Goal: Task Accomplishment & Management: Manage account settings

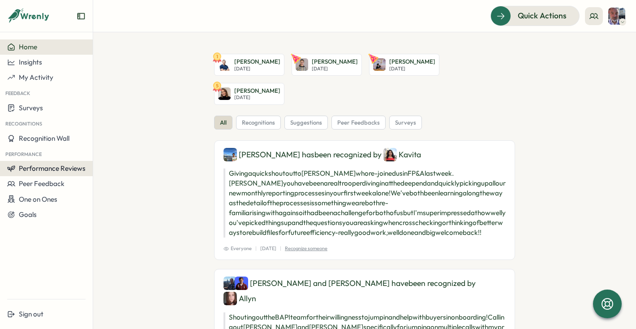
click at [56, 171] on span "Performance Reviews" at bounding box center [52, 168] width 67 height 9
click at [102, 160] on div "Reviews" at bounding box center [107, 160] width 25 height 10
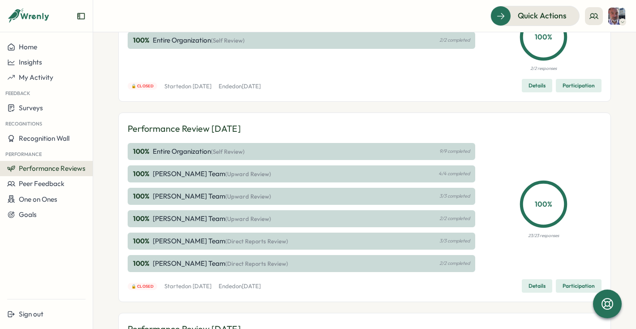
scroll to position [103, 0]
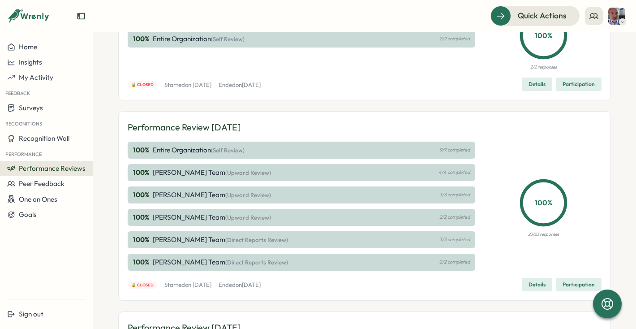
click at [165, 172] on p "[PERSON_NAME] Team (Upward Review)" at bounding box center [212, 172] width 118 height 10
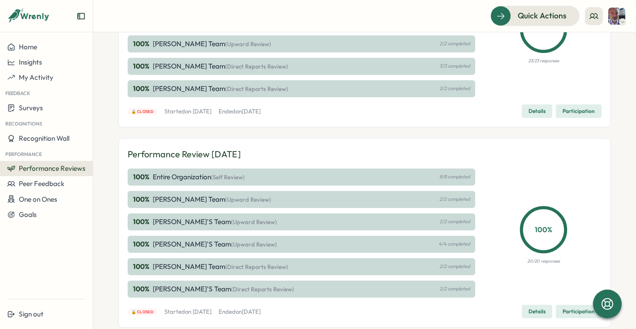
scroll to position [308, 0]
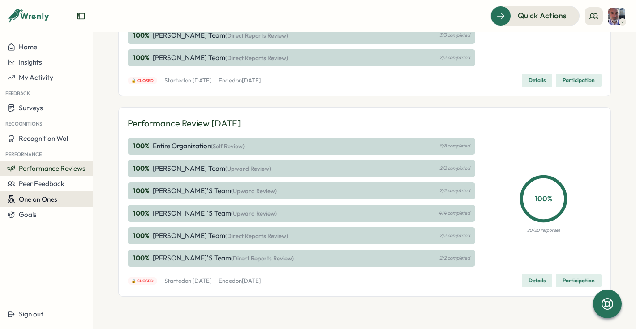
click at [51, 199] on span "One on Ones" at bounding box center [38, 199] width 38 height 9
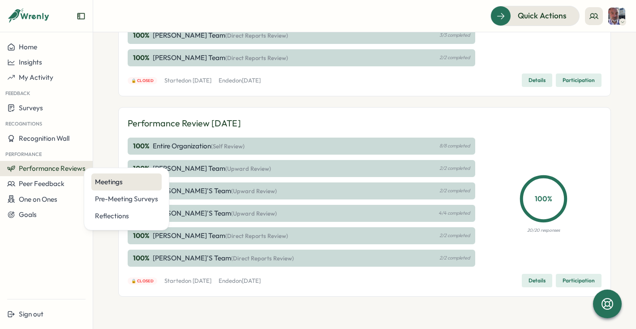
click at [109, 183] on div "Meetings" at bounding box center [126, 182] width 63 height 10
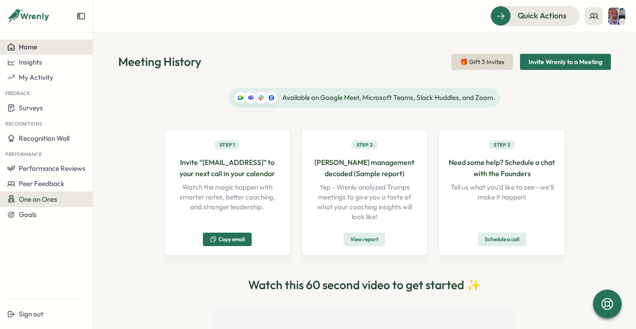
click at [29, 45] on span "Home" at bounding box center [28, 47] width 18 height 9
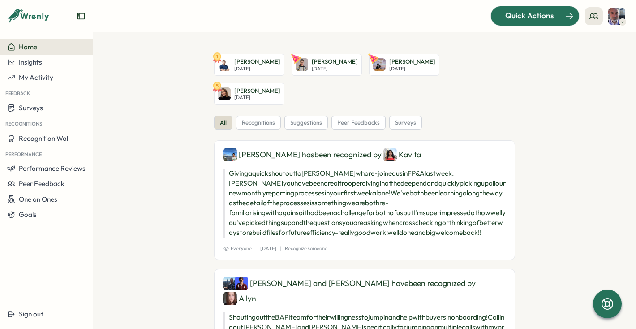
click at [526, 14] on span "Quick Actions" at bounding box center [529, 16] width 49 height 12
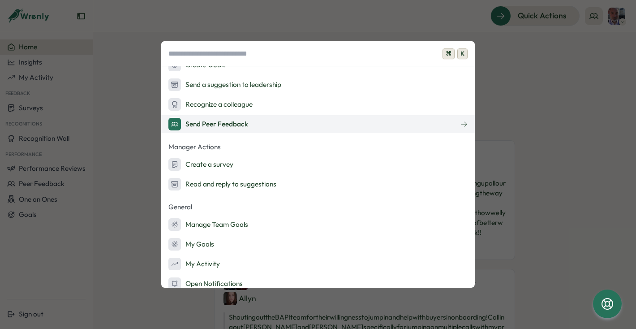
scroll to position [57, 0]
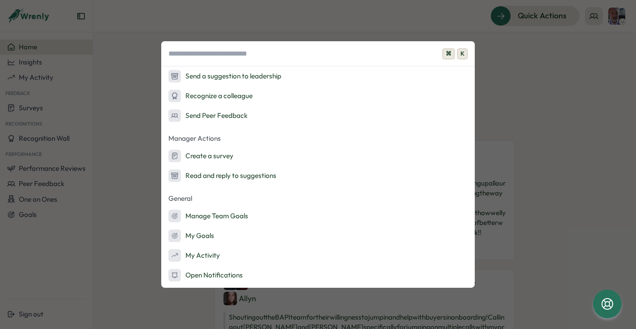
click at [592, 45] on div "⌘ K Quick Actions Ask AI Create Goals Send a suggestion to leadership Recognize…" at bounding box center [318, 164] width 636 height 329
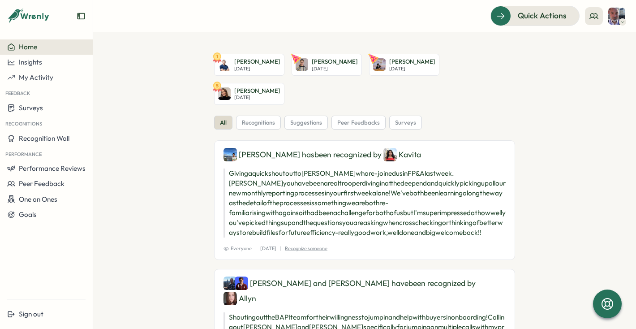
click at [615, 16] on img at bounding box center [616, 16] width 17 height 17
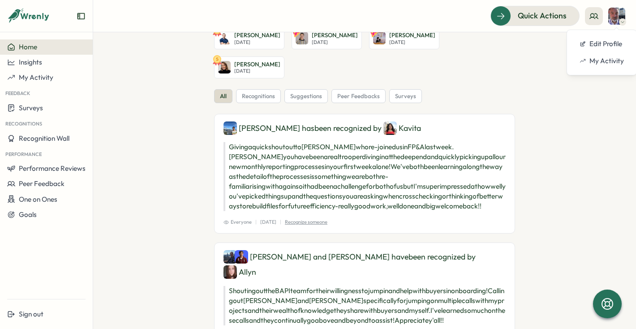
scroll to position [0, 0]
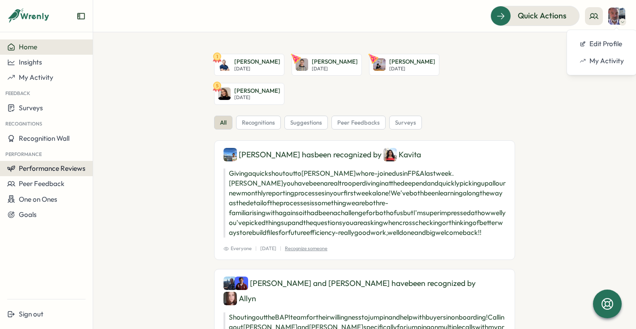
click at [62, 169] on span "Performance Reviews" at bounding box center [52, 168] width 67 height 9
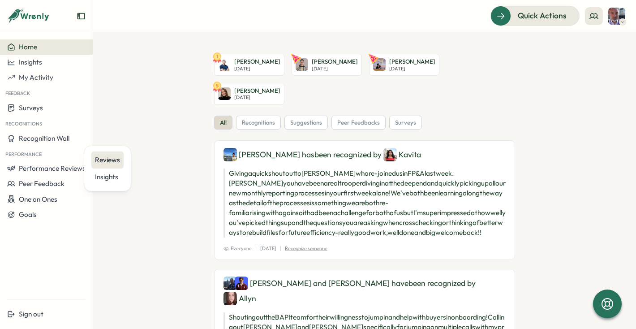
click at [106, 161] on div "Reviews" at bounding box center [107, 160] width 25 height 10
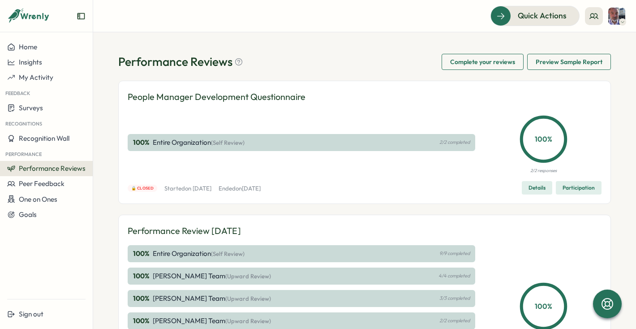
click at [470, 64] on span "Complete your reviews" at bounding box center [482, 61] width 65 height 15
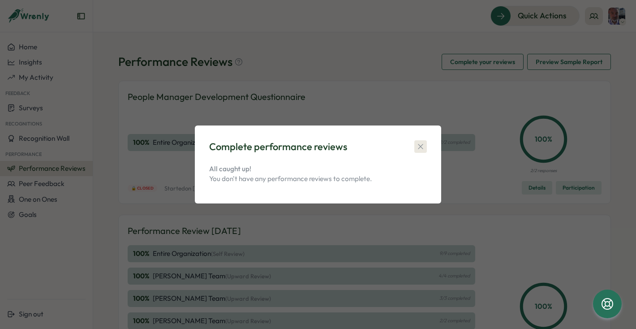
click at [423, 142] on icon "button" at bounding box center [420, 146] width 9 height 9
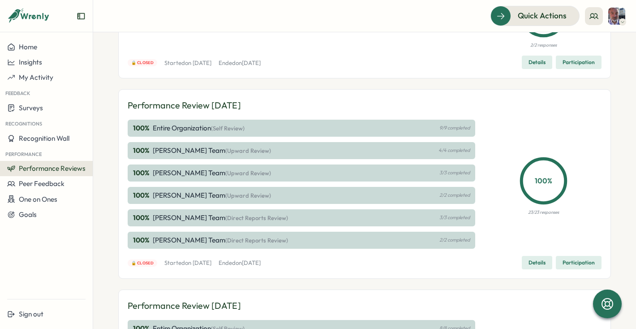
scroll to position [128, 0]
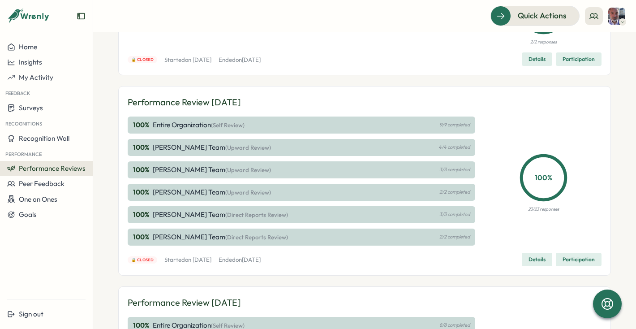
click at [414, 145] on div "100 % [PERSON_NAME] Team (Upward Review) 4/4 completed" at bounding box center [301, 147] width 347 height 17
click at [565, 258] on span "Participation" at bounding box center [578, 259] width 32 height 13
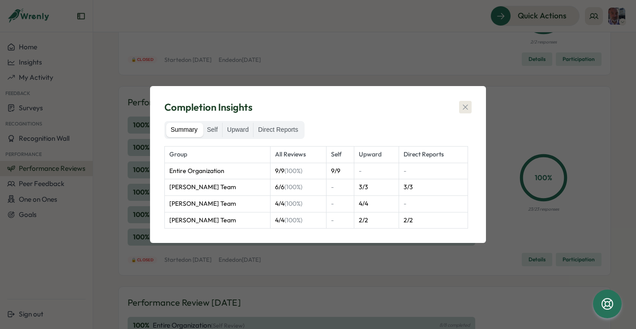
click at [466, 107] on icon "button" at bounding box center [465, 107] width 9 height 9
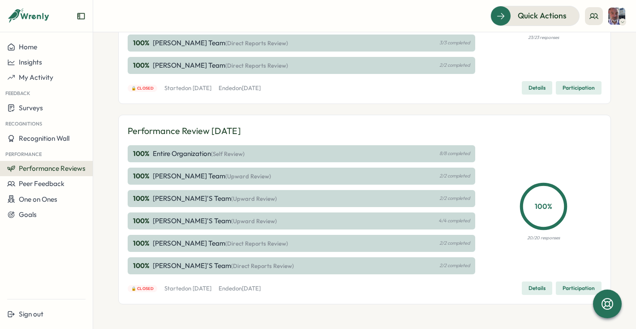
scroll to position [308, 0]
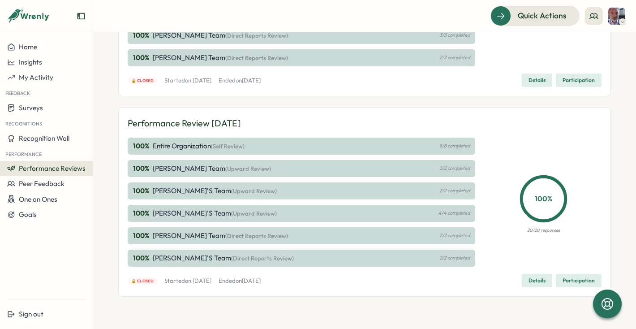
click at [449, 147] on p "8/8 completed" at bounding box center [454, 146] width 30 height 6
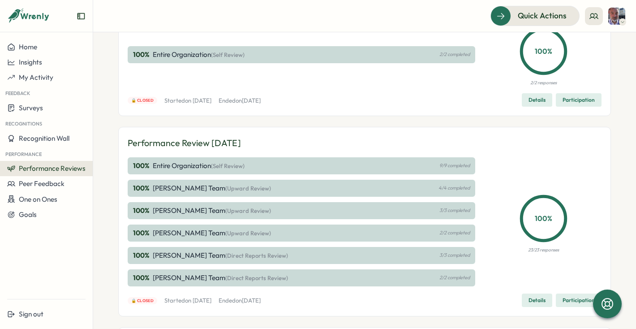
scroll to position [0, 0]
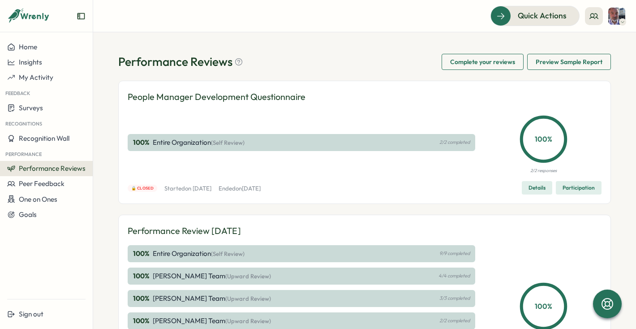
click at [82, 13] on icon "Expand sidebar" at bounding box center [81, 16] width 9 height 9
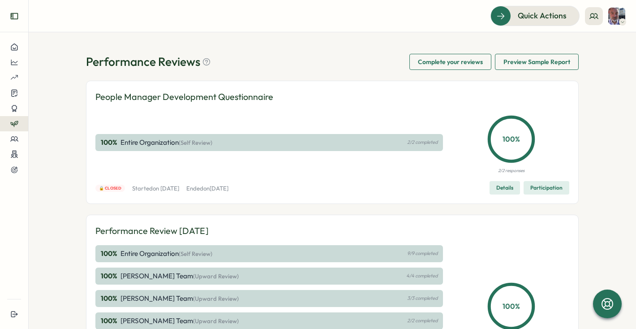
click at [14, 17] on icon "Expand sidebar" at bounding box center [14, 16] width 9 height 9
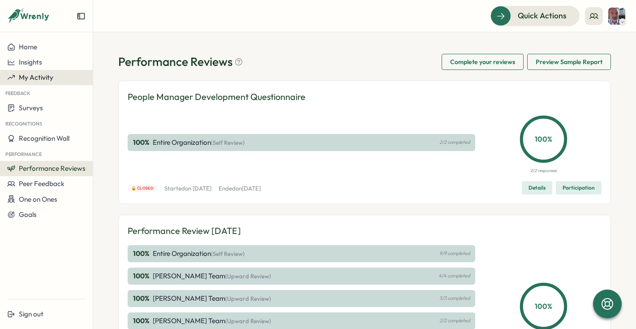
click at [29, 76] on span "My Activity" at bounding box center [36, 77] width 34 height 9
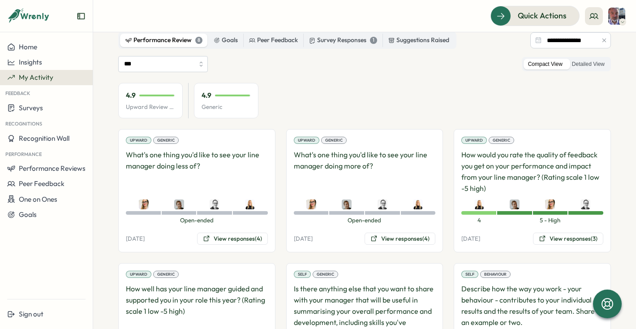
scroll to position [61, 0]
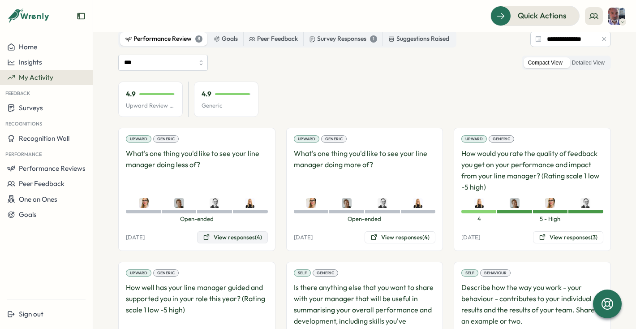
click at [229, 238] on button "View responses (4)" at bounding box center [232, 237] width 71 height 13
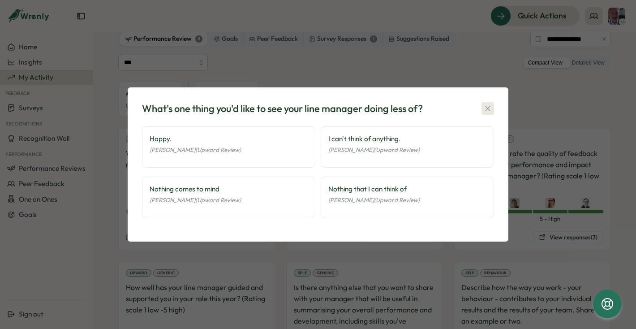
click at [484, 109] on icon "button" at bounding box center [487, 108] width 9 height 9
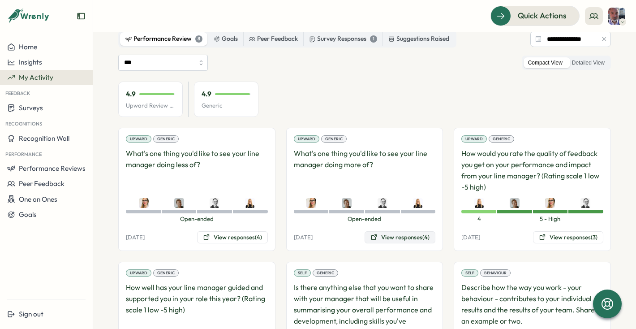
click at [401, 238] on button "View responses (4)" at bounding box center [399, 237] width 71 height 13
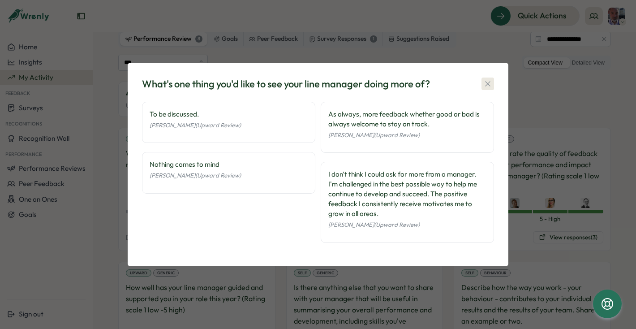
click at [488, 86] on icon "button" at bounding box center [487, 83] width 9 height 9
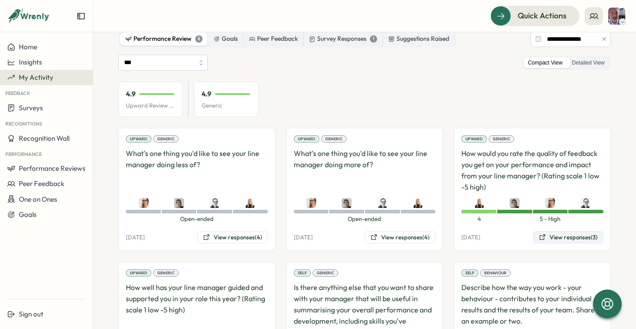
click at [550, 235] on button "View responses (3)" at bounding box center [568, 237] width 70 height 13
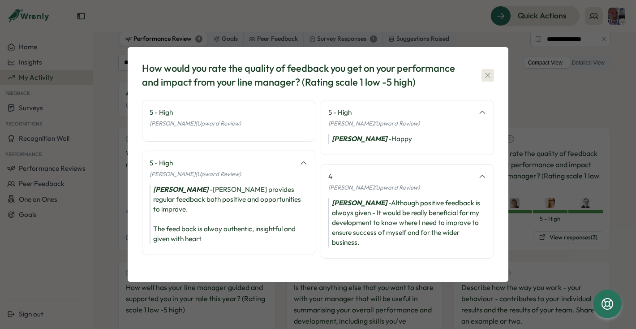
click at [489, 74] on icon "button" at bounding box center [487, 75] width 5 height 5
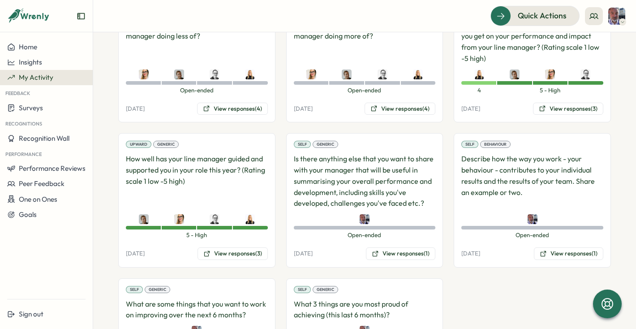
scroll to position [190, 0]
click at [240, 255] on button "View responses (3)" at bounding box center [232, 253] width 70 height 13
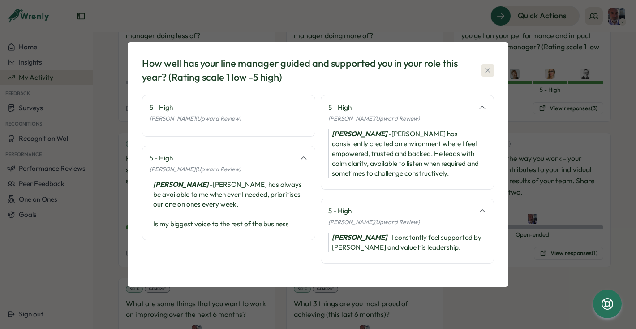
click at [488, 72] on icon "button" at bounding box center [487, 70] width 9 height 9
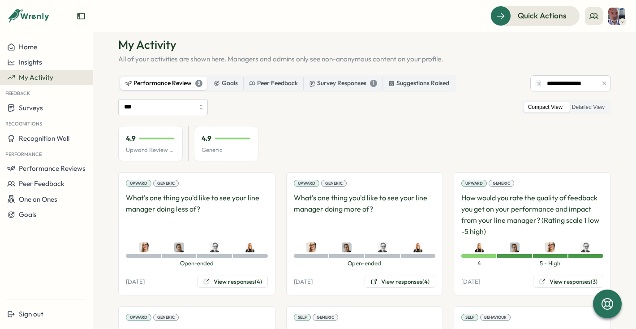
scroll to position [0, 0]
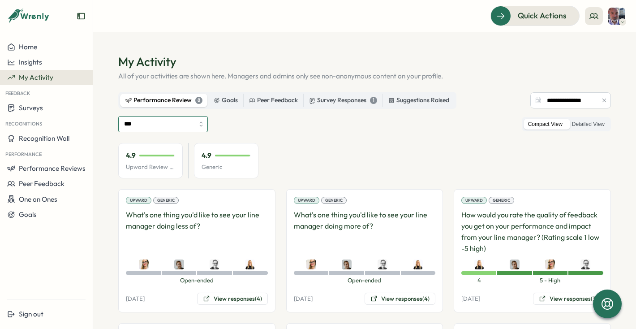
click at [197, 119] on input "***" at bounding box center [163, 124] width 90 height 16
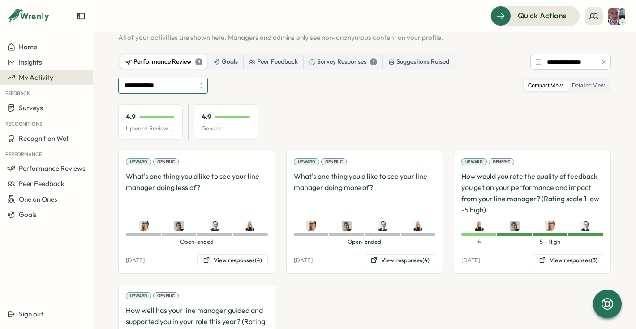
scroll to position [39, 0]
click at [249, 227] on img at bounding box center [250, 225] width 10 height 10
click at [233, 260] on button "View responses (4)" at bounding box center [232, 259] width 71 height 13
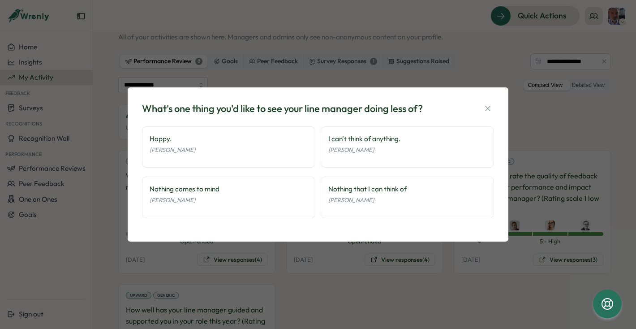
click at [352, 194] on div "[PERSON_NAME]" at bounding box center [407, 199] width 158 height 11
click at [488, 109] on icon "button" at bounding box center [487, 108] width 9 height 9
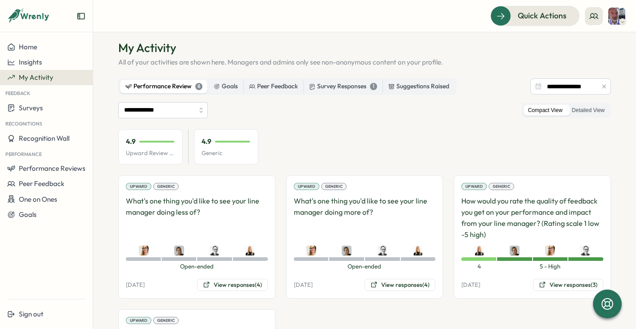
scroll to position [0, 0]
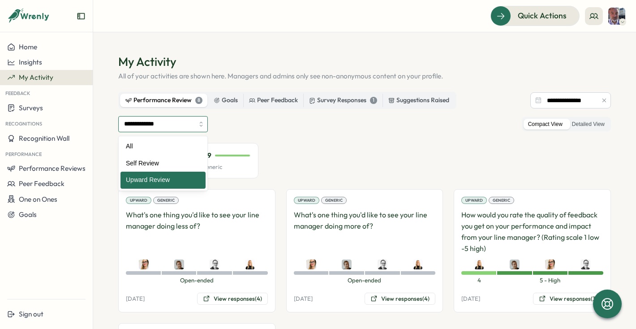
click at [183, 127] on input "**********" at bounding box center [163, 124] width 90 height 16
type input "***"
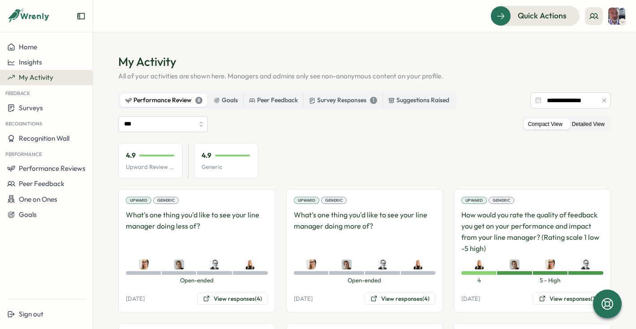
click at [577, 126] on label "Detailed View" at bounding box center [588, 124] width 42 height 11
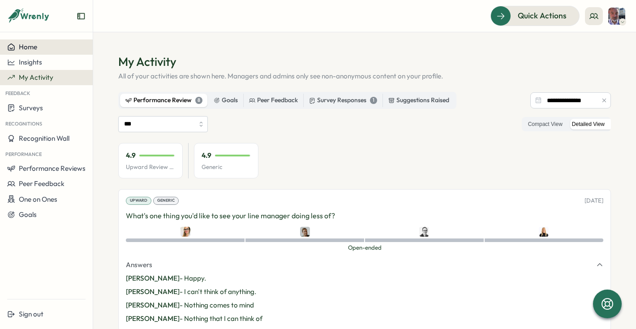
click at [28, 44] on span "Home" at bounding box center [28, 47] width 18 height 9
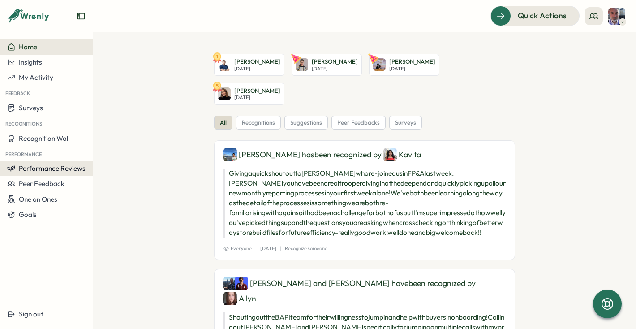
click at [31, 170] on span "Performance Reviews" at bounding box center [52, 168] width 67 height 9
click at [100, 158] on div "Reviews" at bounding box center [107, 160] width 25 height 10
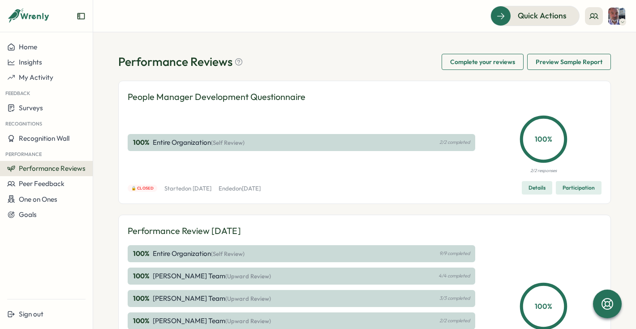
click at [616, 13] on img at bounding box center [616, 16] width 17 height 17
click at [591, 14] on icon at bounding box center [593, 16] width 9 height 9
click at [594, 42] on div "My Team" at bounding box center [594, 44] width 56 height 10
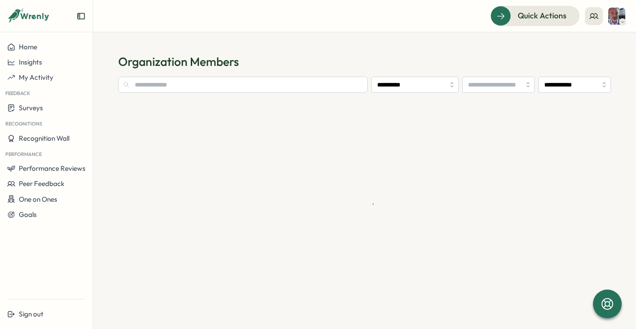
type input "**********"
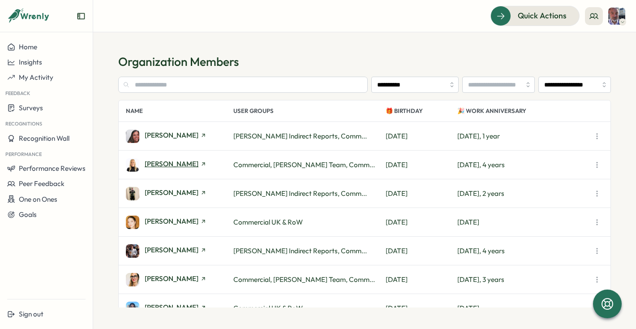
click at [167, 163] on span "[PERSON_NAME]" at bounding box center [172, 163] width 54 height 7
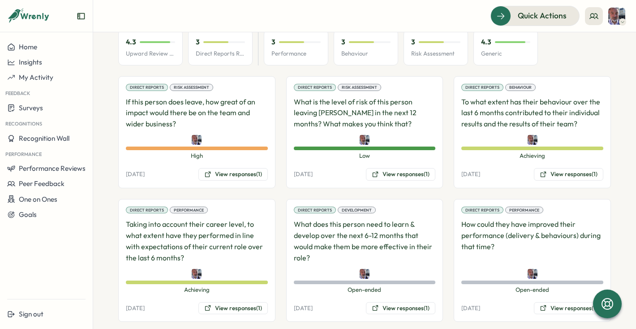
scroll to position [588, 0]
